Goal: Task Accomplishment & Management: Manage account settings

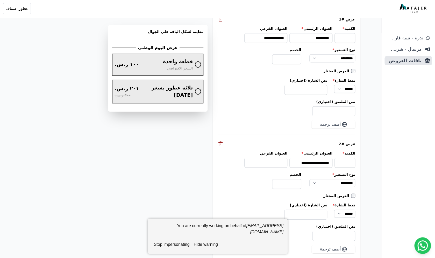
scroll to position [596, 0]
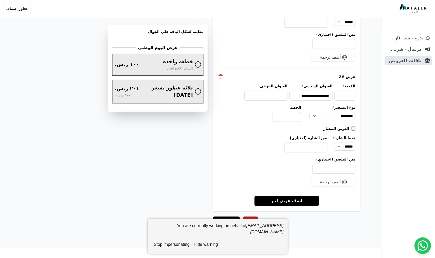
click at [208, 244] on button "hide warning" at bounding box center [206, 244] width 28 height 10
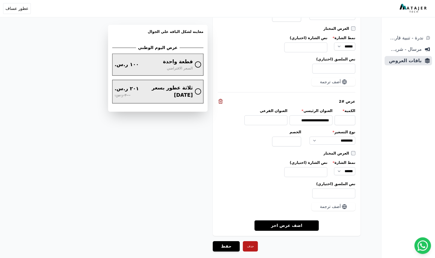
scroll to position [567, 0]
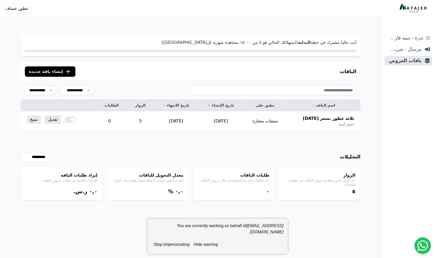
click at [179, 243] on button "stop impersonating" at bounding box center [172, 244] width 40 height 10
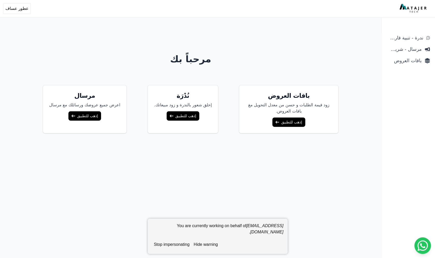
click at [272, 123] on link "إذهب للتطبيق" at bounding box center [288, 121] width 33 height 9
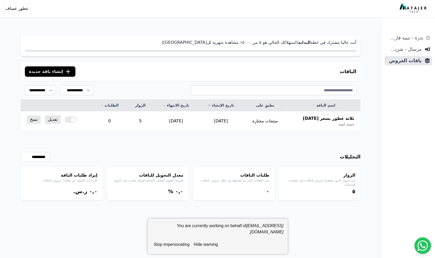
click at [177, 242] on button "stop impersonating" at bounding box center [172, 244] width 40 height 10
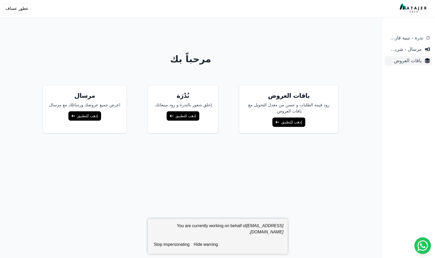
click at [415, 61] on span "باقات العروض" at bounding box center [404, 60] width 35 height 7
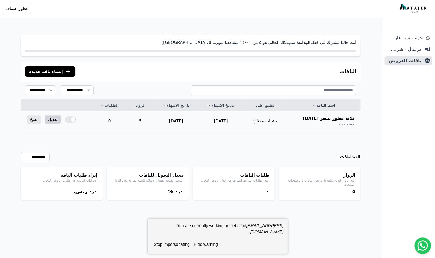
click at [53, 120] on link "تعديل" at bounding box center [53, 119] width 16 height 8
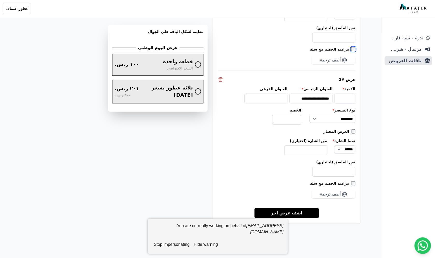
scroll to position [603, 0]
click at [211, 245] on button "hide warning" at bounding box center [206, 244] width 28 height 10
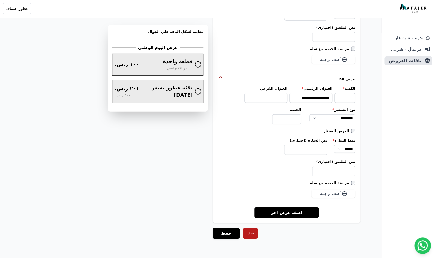
scroll to position [593, 0]
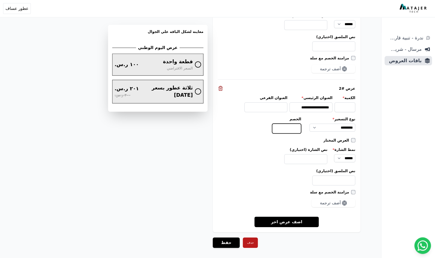
drag, startPoint x: 295, startPoint y: 128, endPoint x: 300, endPoint y: 128, distance: 4.4
click at [300, 128] on input "****" at bounding box center [286, 129] width 29 height 10
type input "*****"
click at [229, 242] on button "حفظ" at bounding box center [226, 242] width 27 height 10
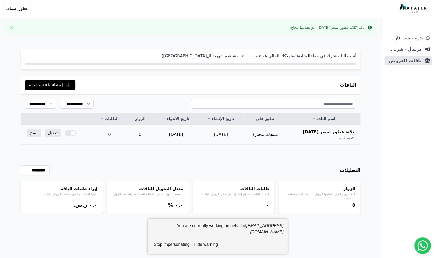
click at [70, 133] on div at bounding box center [70, 133] width 11 height 6
click at [52, 132] on link "تعديل" at bounding box center [53, 133] width 16 height 8
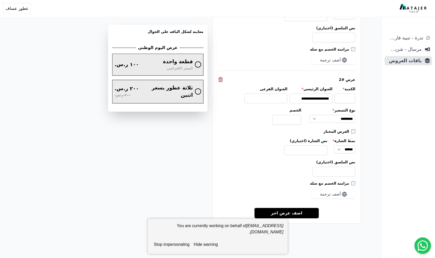
scroll to position [610, 0]
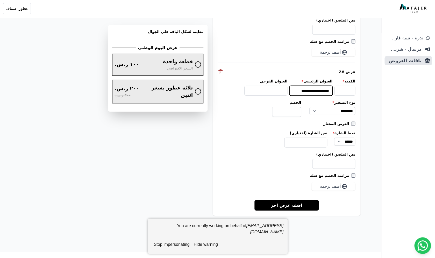
click at [324, 91] on input "**********" at bounding box center [311, 91] width 43 height 10
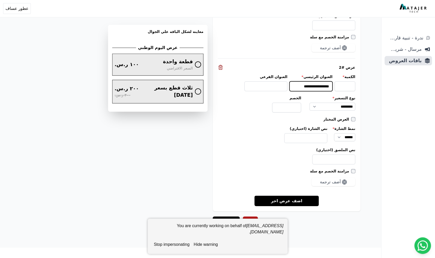
type input "**********"
click at [206, 245] on button "hide warning" at bounding box center [206, 244] width 28 height 10
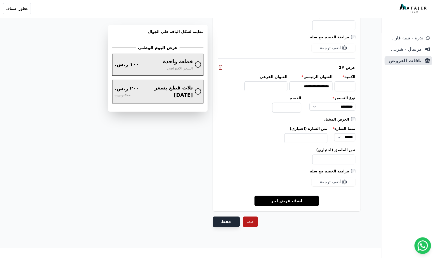
click at [222, 221] on button "حفظ" at bounding box center [226, 221] width 27 height 10
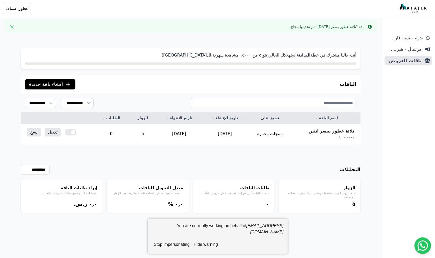
scroll to position [1, 0]
click at [180, 243] on button "stop impersonating" at bounding box center [172, 244] width 40 height 10
